Goal: Information Seeking & Learning: Check status

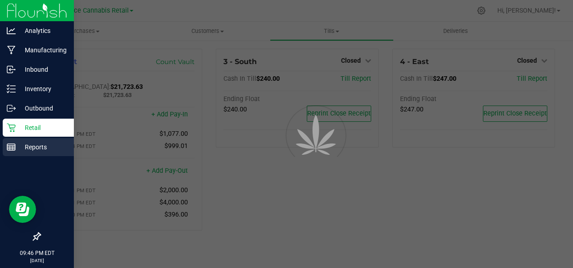
click at [37, 154] on div "Reports" at bounding box center [38, 147] width 71 height 18
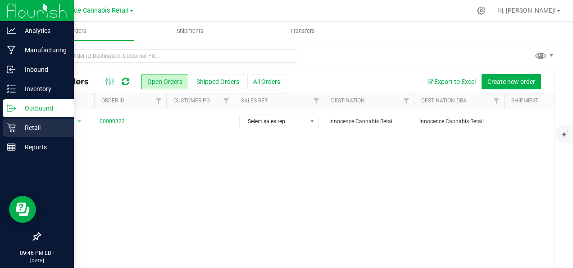
click at [44, 133] on div "Retail" at bounding box center [38, 127] width 71 height 18
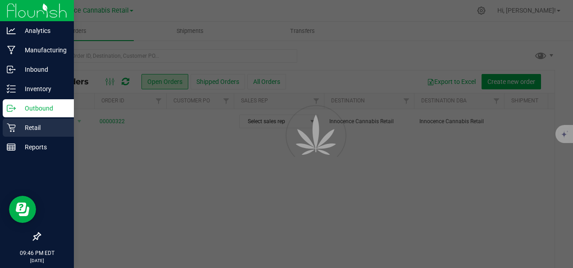
click at [39, 131] on p "Retail" at bounding box center [43, 127] width 54 height 11
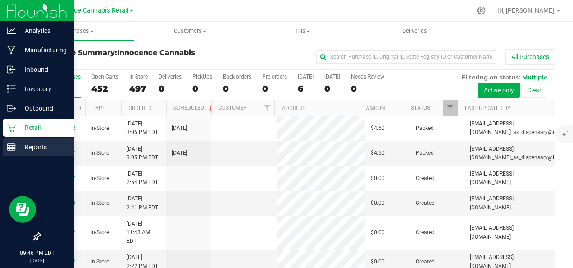
click at [46, 151] on p "Reports" at bounding box center [43, 146] width 54 height 11
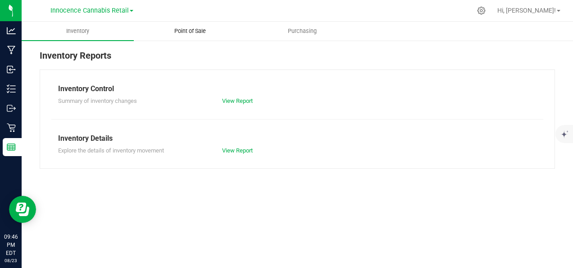
click at [189, 33] on span "Point of Sale" at bounding box center [190, 31] width 56 height 8
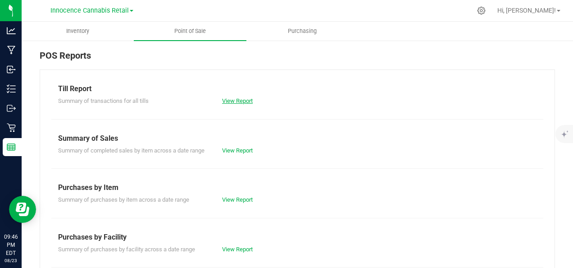
click at [245, 102] on link "View Report" at bounding box center [237, 100] width 31 height 7
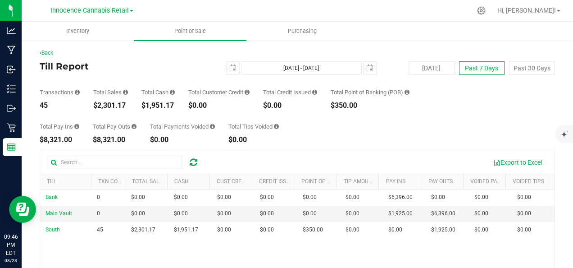
click at [474, 69] on button "Past 7 Days" at bounding box center [482, 68] width 46 height 14
type input "[DATE]"
type input "[DATE] - [DATE]"
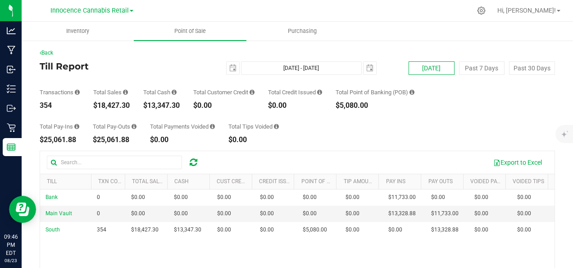
click at [426, 68] on button "[DATE]" at bounding box center [432, 68] width 46 height 14
type input "[DATE] - [DATE]"
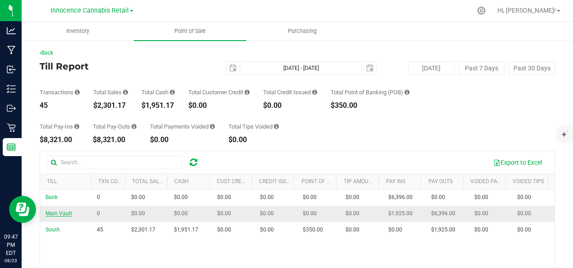
click at [62, 213] on span "Main Vault" at bounding box center [58, 213] width 27 height 6
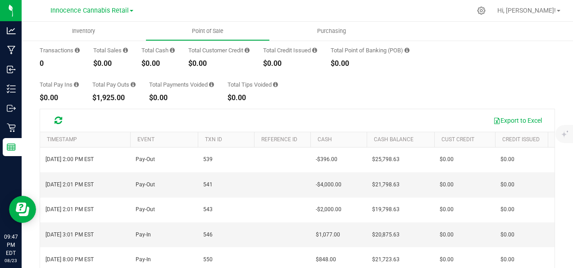
scroll to position [42, 0]
